Goal: Navigation & Orientation: Find specific page/section

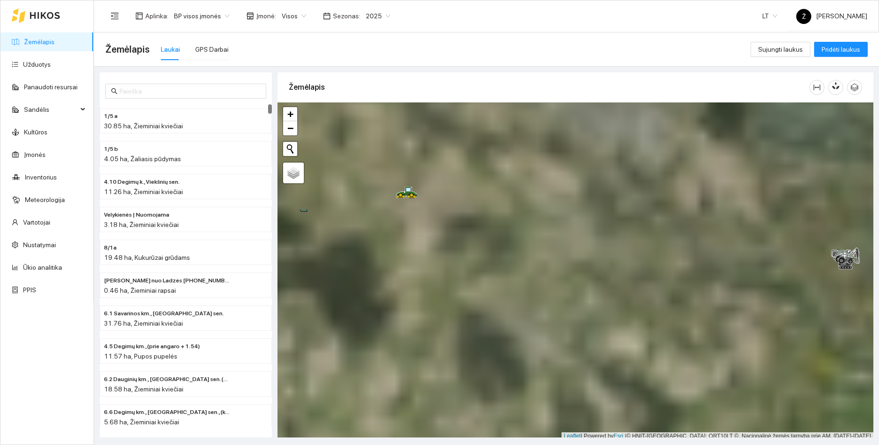
drag, startPoint x: 364, startPoint y: 147, endPoint x: 430, endPoint y: 287, distance: 155.7
click at [430, 287] on div at bounding box center [576, 272] width 596 height 338
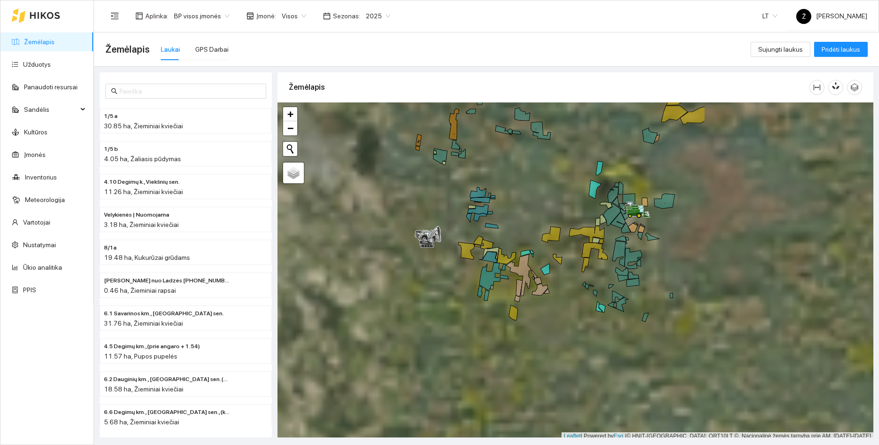
drag, startPoint x: 600, startPoint y: 277, endPoint x: 372, endPoint y: 256, distance: 229.1
click at [372, 256] on div at bounding box center [576, 272] width 596 height 338
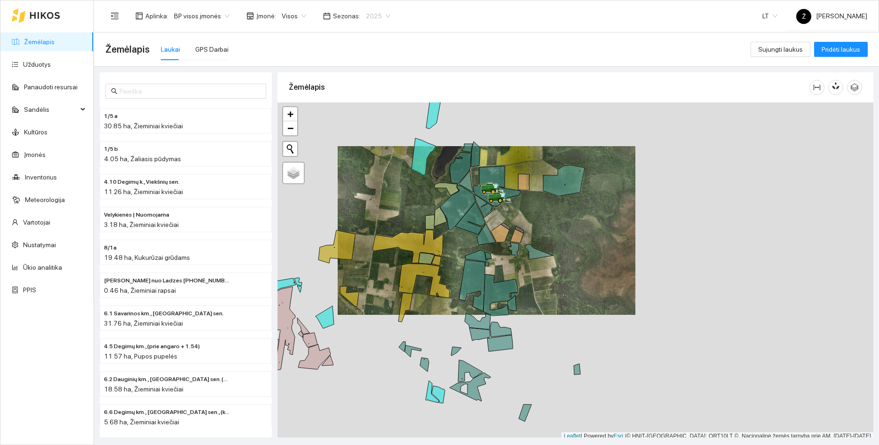
click at [371, 14] on span "2025" at bounding box center [378, 16] width 24 height 14
click at [367, 126] on div "2026" at bounding box center [370, 124] width 24 height 10
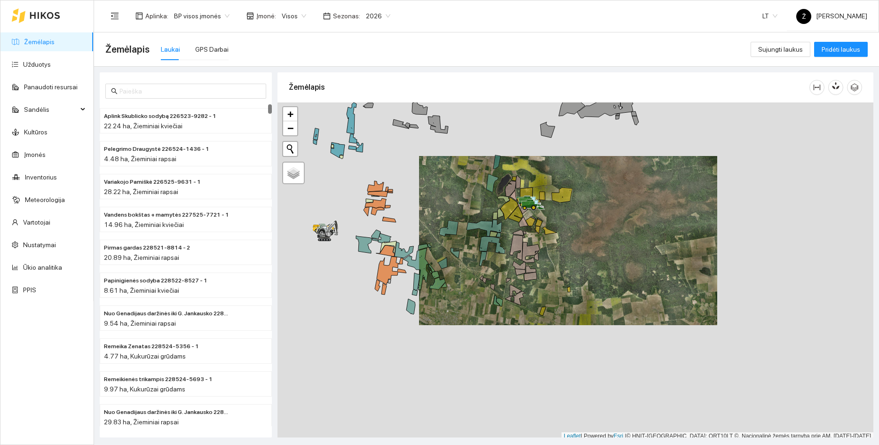
drag, startPoint x: 405, startPoint y: 198, endPoint x: 484, endPoint y: 194, distance: 79.6
click at [484, 194] on div at bounding box center [576, 272] width 596 height 338
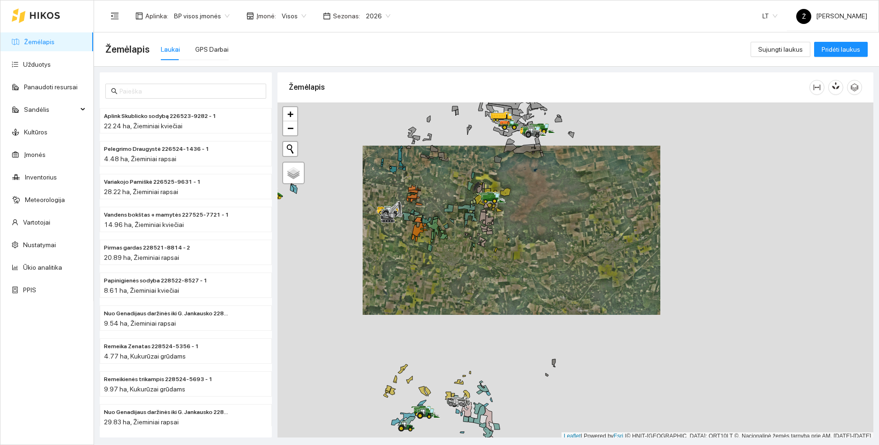
drag, startPoint x: 349, startPoint y: 189, endPoint x: 393, endPoint y: 188, distance: 44.7
click at [393, 188] on div at bounding box center [576, 272] width 596 height 338
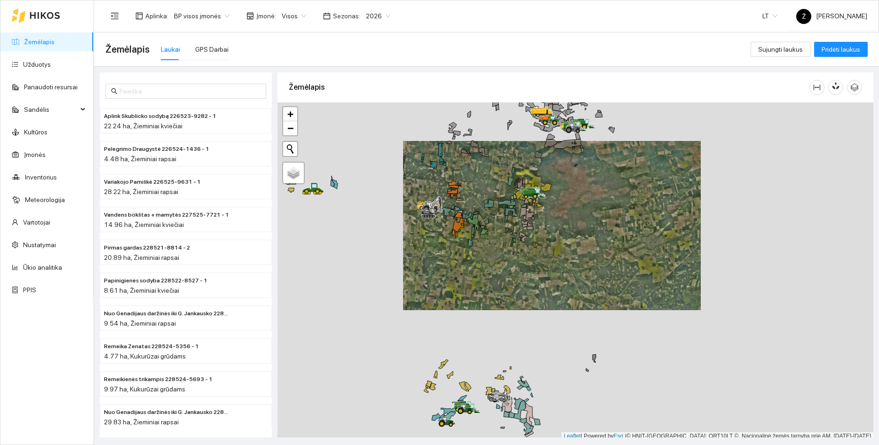
drag, startPoint x: 368, startPoint y: 188, endPoint x: 409, endPoint y: 183, distance: 40.7
click at [409, 183] on div at bounding box center [576, 272] width 596 height 338
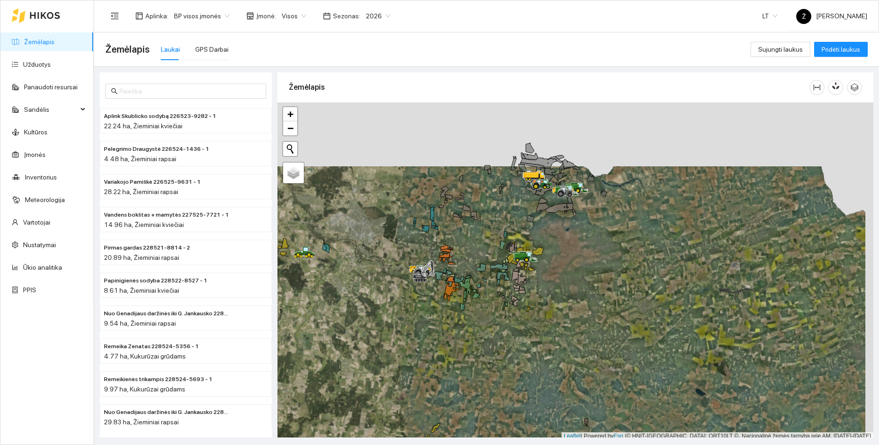
drag, startPoint x: 556, startPoint y: 136, endPoint x: 548, endPoint y: 200, distance: 64.5
click at [548, 200] on div at bounding box center [576, 272] width 596 height 338
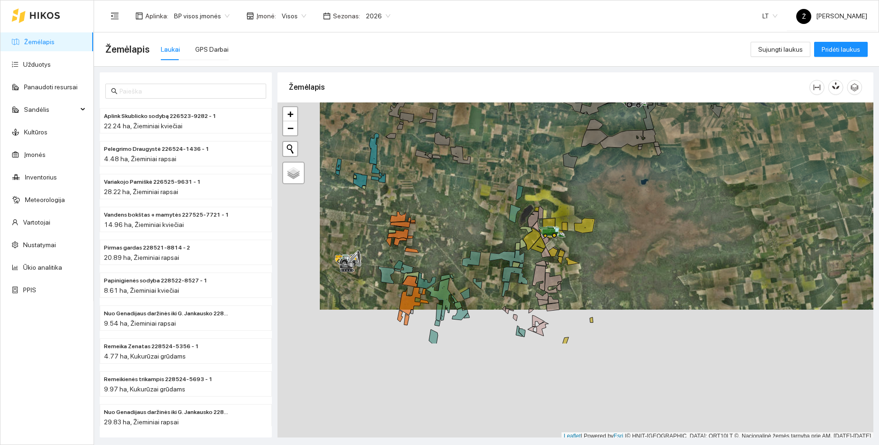
drag, startPoint x: 453, startPoint y: 373, endPoint x: 515, endPoint y: 201, distance: 183.0
click at [508, 210] on div at bounding box center [576, 272] width 596 height 338
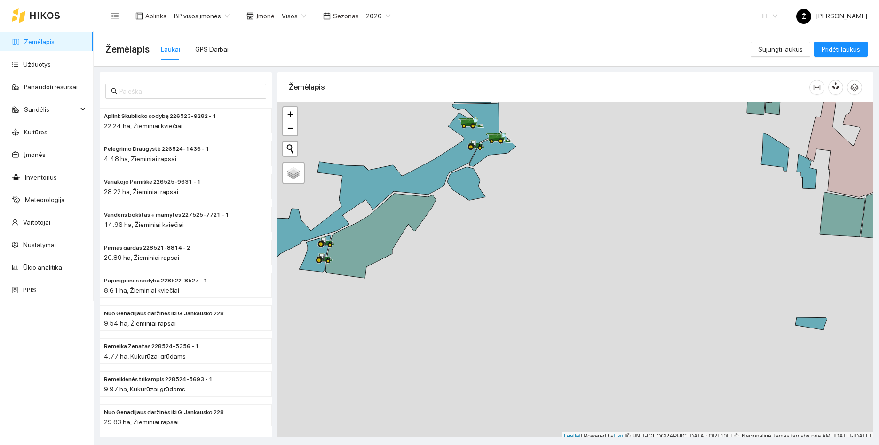
drag, startPoint x: 441, startPoint y: 274, endPoint x: 483, endPoint y: 317, distance: 59.2
click at [483, 317] on div at bounding box center [576, 272] width 596 height 338
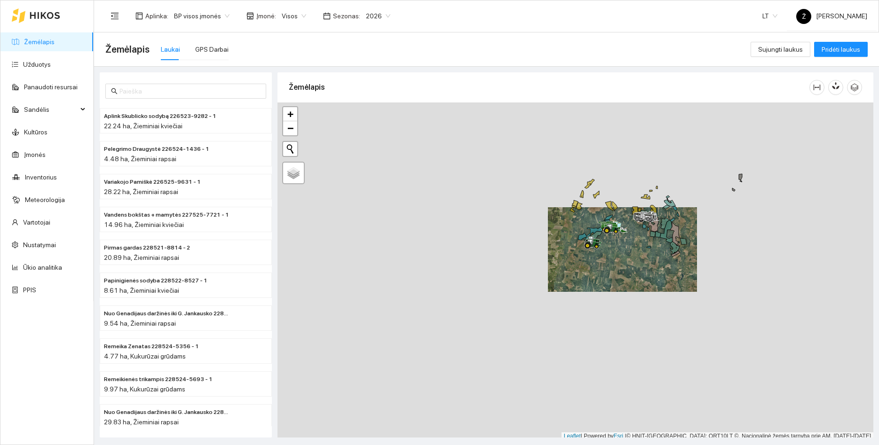
drag, startPoint x: 640, startPoint y: 159, endPoint x: 626, endPoint y: 244, distance: 86.7
click at [626, 244] on div at bounding box center [576, 272] width 596 height 338
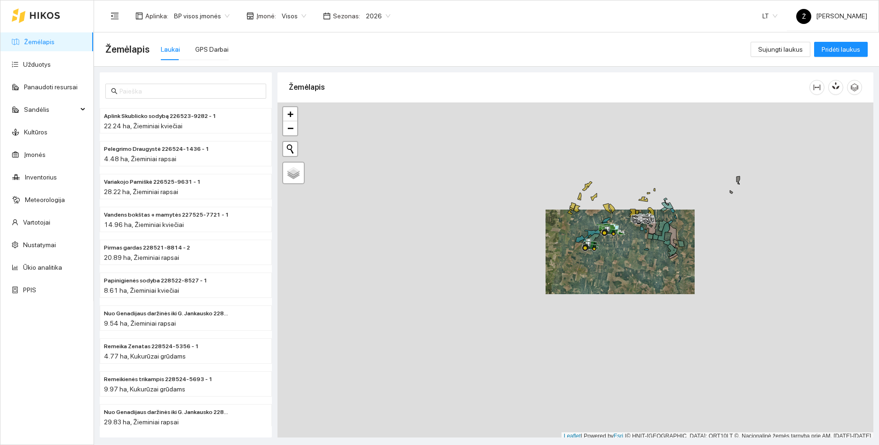
drag, startPoint x: 691, startPoint y: 163, endPoint x: 678, endPoint y: 230, distance: 68.6
click at [678, 230] on div at bounding box center [576, 272] width 596 height 338
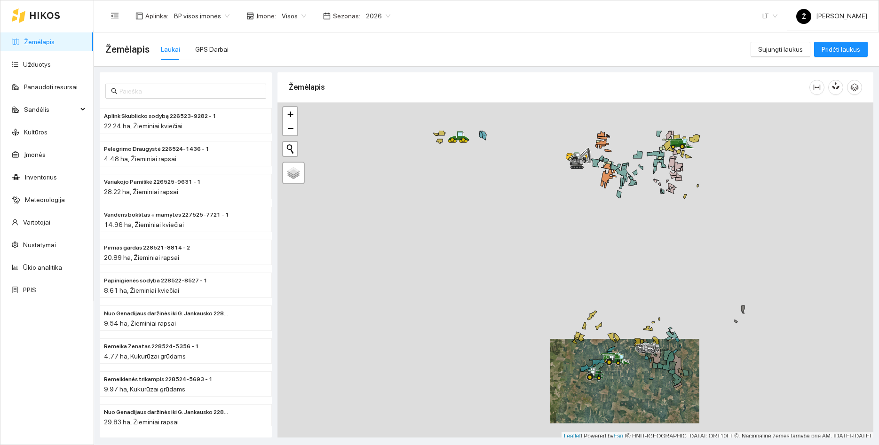
drag, startPoint x: 618, startPoint y: 202, endPoint x: 636, endPoint y: 264, distance: 64.7
click at [636, 264] on div at bounding box center [576, 272] width 596 height 338
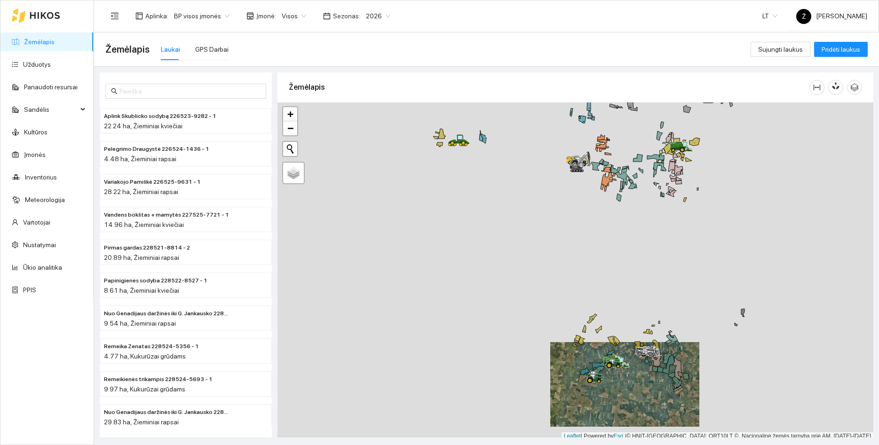
drag, startPoint x: 633, startPoint y: 256, endPoint x: 639, endPoint y: 300, distance: 44.6
click at [639, 300] on div at bounding box center [576, 272] width 596 height 338
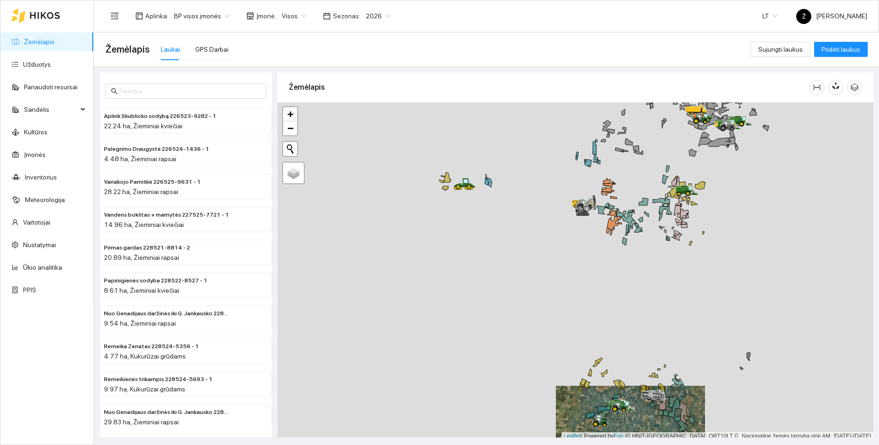
drag, startPoint x: 621, startPoint y: 276, endPoint x: 611, endPoint y: 313, distance: 38.9
click at [611, 313] on div at bounding box center [576, 272] width 596 height 338
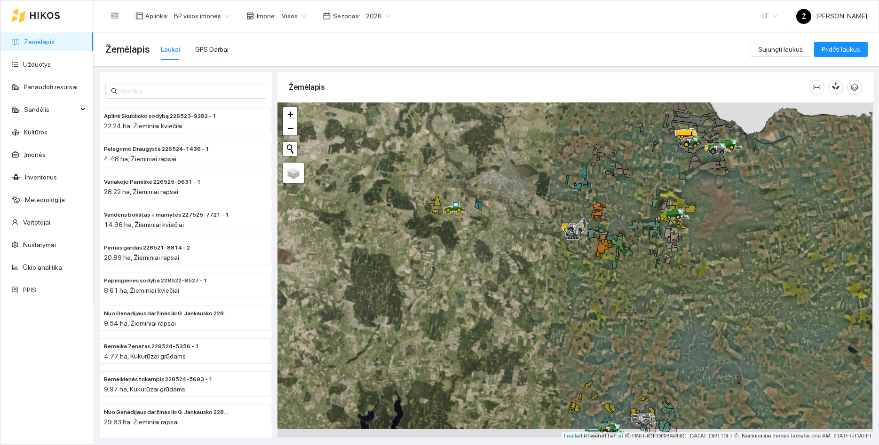
drag, startPoint x: 618, startPoint y: 335, endPoint x: 617, endPoint y: 324, distance: 11.3
click at [617, 324] on div at bounding box center [576, 272] width 596 height 338
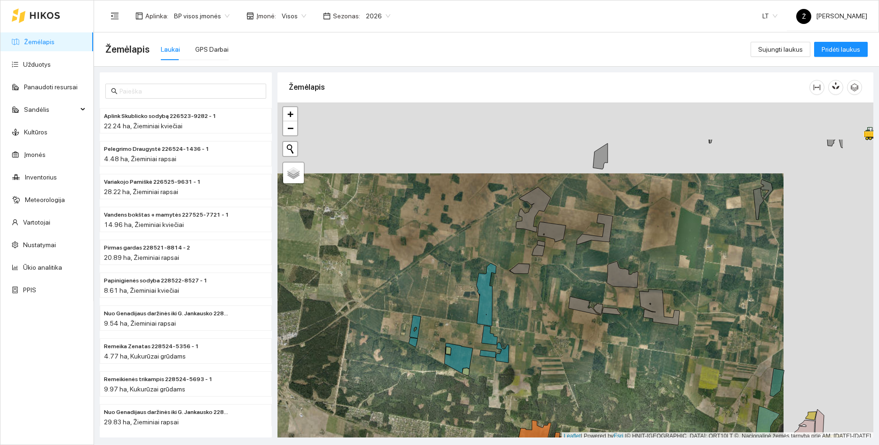
drag, startPoint x: 810, startPoint y: 161, endPoint x: 697, endPoint y: 257, distance: 148.2
click at [697, 257] on div at bounding box center [576, 272] width 596 height 338
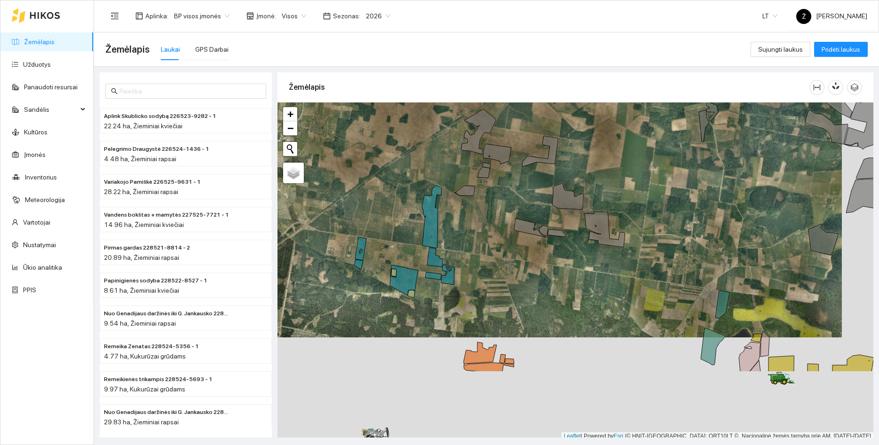
drag, startPoint x: 646, startPoint y: 371, endPoint x: 614, endPoint y: 265, distance: 110.6
click at [614, 265] on div at bounding box center [576, 272] width 596 height 338
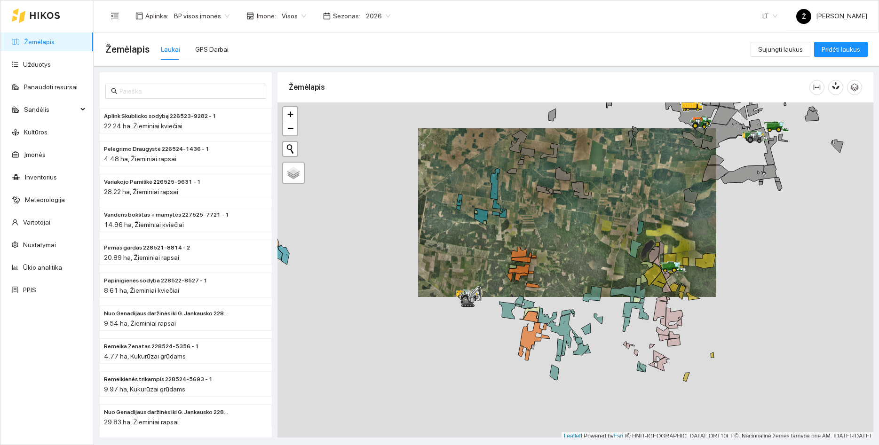
drag, startPoint x: 573, startPoint y: 303, endPoint x: 637, endPoint y: 261, distance: 76.3
click at [584, 235] on div at bounding box center [576, 272] width 596 height 338
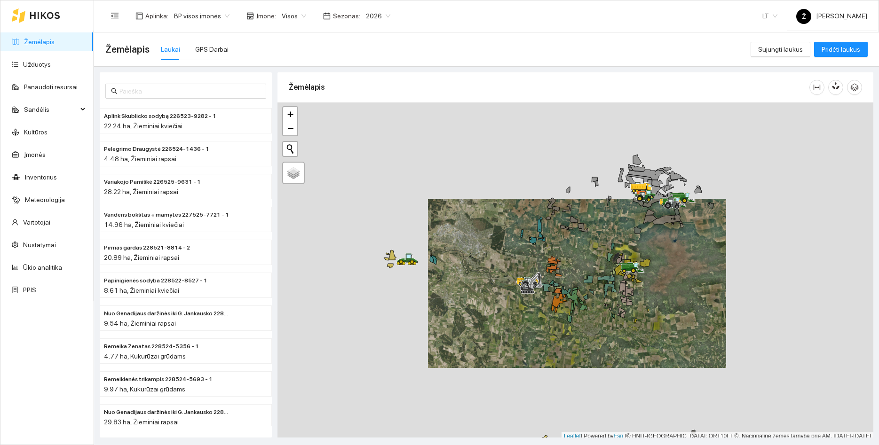
drag, startPoint x: 410, startPoint y: 284, endPoint x: 477, endPoint y: 287, distance: 67.8
click at [477, 287] on div at bounding box center [576, 272] width 596 height 338
drag, startPoint x: 490, startPoint y: 305, endPoint x: 451, endPoint y: 220, distance: 94.3
click at [451, 221] on div at bounding box center [576, 272] width 596 height 338
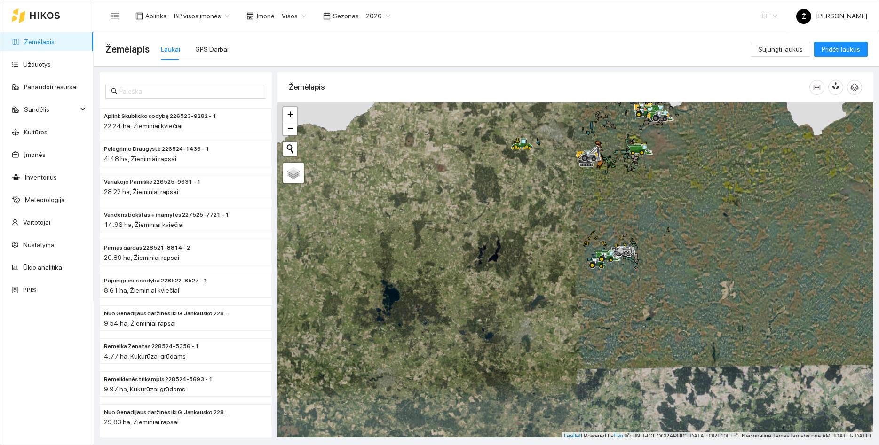
click at [625, 233] on div at bounding box center [576, 272] width 596 height 338
